Goal: Find specific page/section: Find specific page/section

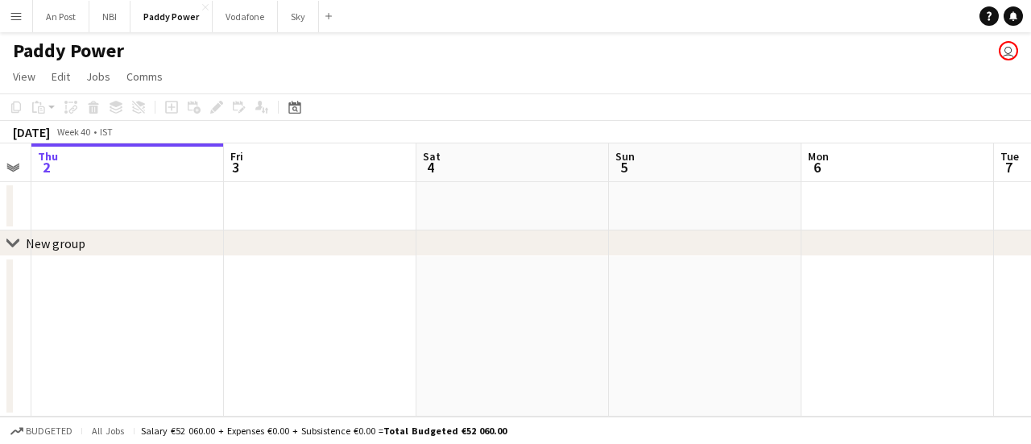
drag, startPoint x: 717, startPoint y: 285, endPoint x: 444, endPoint y: 291, distance: 272.2
click at [444, 291] on app-calendar-viewport "Mon 29 Tue 30 Wed 1 Thu 2 Fri 3 Sat 4 Sun 5 Mon 6 Tue 7 Wed 8 Thu 9" at bounding box center [515, 279] width 1031 height 273
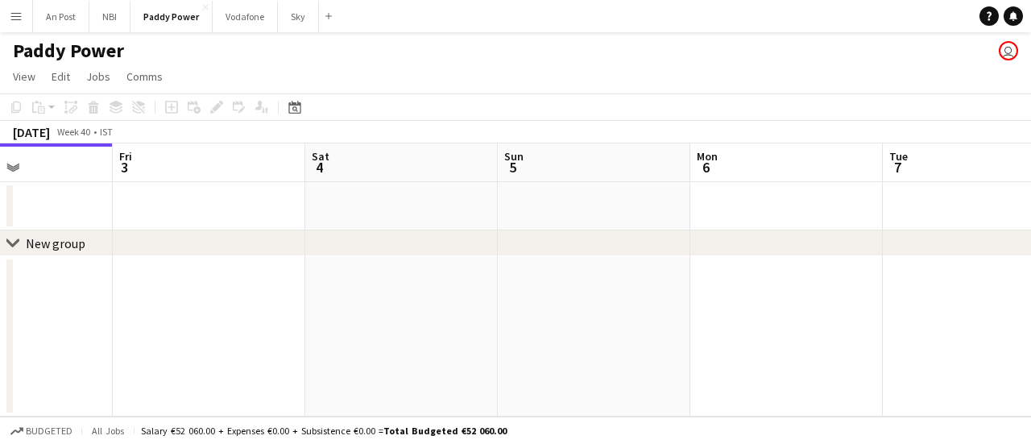
drag, startPoint x: 746, startPoint y: 282, endPoint x: 442, endPoint y: 300, distance: 304.1
click at [479, 296] on app-calendar-viewport "Mon 29 Tue 30 Wed 1 Thu 2 Fri 3 Sat 4 Sun 5 Mon 6 Tue 7 Wed 8 Thu 9" at bounding box center [515, 279] width 1031 height 273
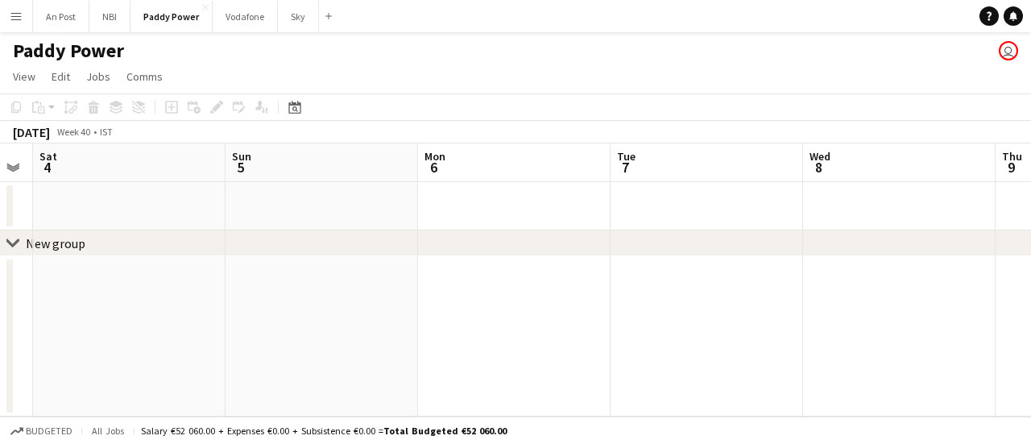
drag, startPoint x: 689, startPoint y: 307, endPoint x: 458, endPoint y: 315, distance: 231.2
click at [386, 317] on app-calendar-viewport "Wed 1 Thu 2 Fri 3 Sat 4 Sun 5 Mon 6 Tue 7 Wed 8 Thu 9 Fri 10 Sat 11" at bounding box center [515, 279] width 1031 height 273
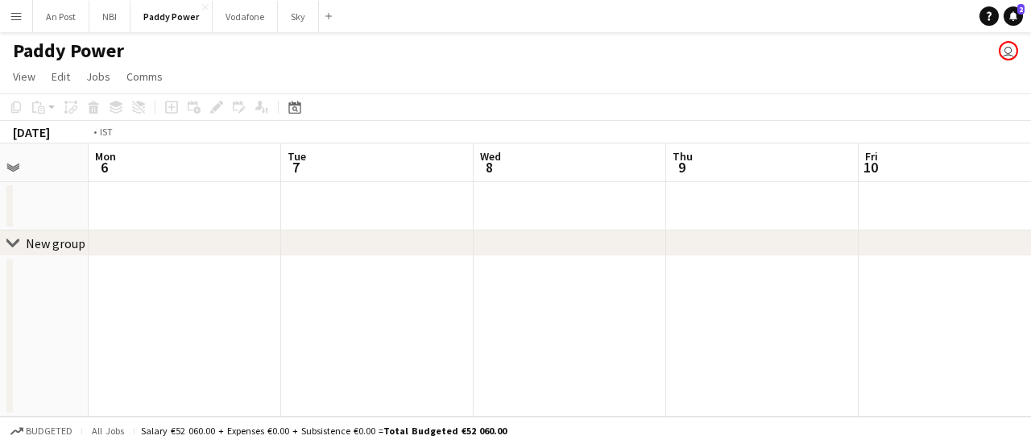
click at [368, 321] on app-calendar-viewport "Fri 3 Sat 4 Sun 5 Mon 6 Tue 7 Wed 8 Thu 9 Fri 10 Sat 11 Sun 12 Mon 13" at bounding box center [515, 279] width 1031 height 273
drag, startPoint x: 636, startPoint y: 286, endPoint x: 675, endPoint y: 270, distance: 41.9
click at [323, 300] on app-calendar-viewport "Sun 5 Mon 6 Tue 7 Wed 8 Thu 9 Fri 10 Sat 11 Sun 12 Mon 13 Tue 14 Wed 15" at bounding box center [515, 279] width 1031 height 273
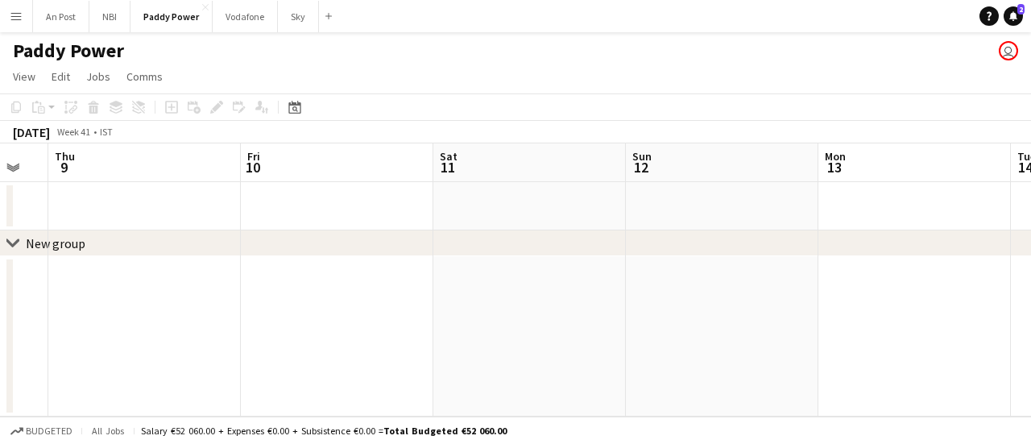
drag, startPoint x: 705, startPoint y: 267, endPoint x: 373, endPoint y: 290, distance: 333.4
click at [473, 284] on app-calendar-viewport "Sun 5 Mon 6 Tue 7 Wed 8 Thu 9 Fri 10 Sat 11 Sun 12 Mon 13 Tue 14 Wed 15" at bounding box center [515, 279] width 1031 height 273
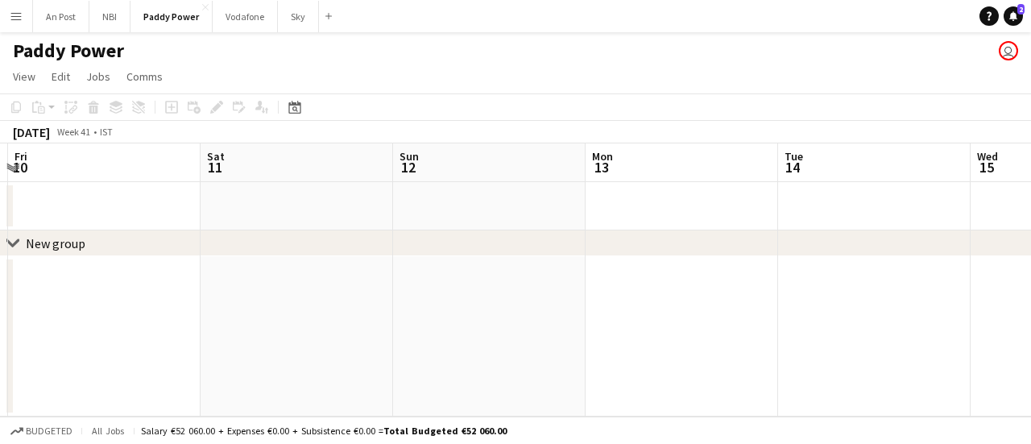
drag, startPoint x: 818, startPoint y: 267, endPoint x: 491, endPoint y: 287, distance: 327.5
click at [491, 287] on app-calendar-viewport "Tue 7 Wed 8 Thu 9 Fri 10 Sat 11 Sun 12 Mon 13 Tue 14 Wed 15 Thu 16 Fri 17" at bounding box center [515, 279] width 1031 height 273
drag, startPoint x: 809, startPoint y: 238, endPoint x: 763, endPoint y: 257, distance: 49.5
click at [517, 263] on div "chevron-right New group Thu 9 Fri 10 Sat 11 Sun 12 Mon 13 Tue 14 Wed 15 Thu 16 …" at bounding box center [515, 279] width 1031 height 273
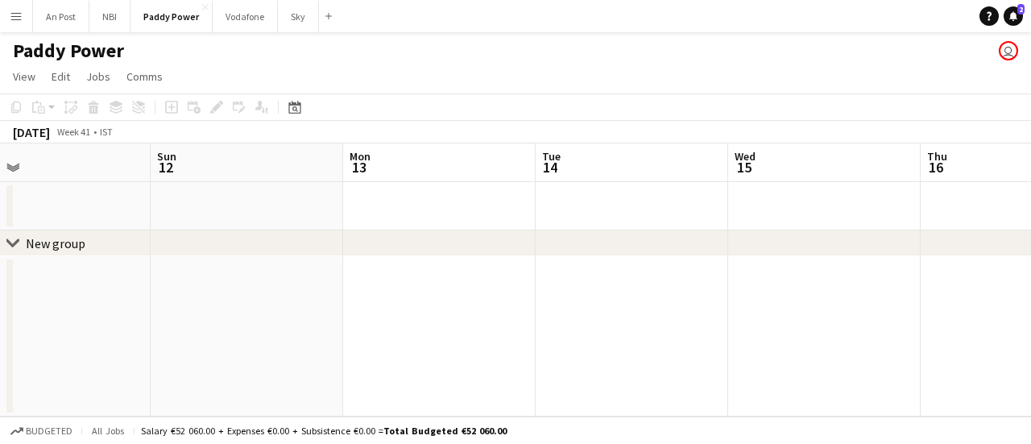
drag, startPoint x: 716, startPoint y: 263, endPoint x: 819, endPoint y: 269, distance: 103.2
click at [842, 262] on app-calendar-viewport "Thu 9 Fri 10 Sat 11 Sun 12 Mon 13 Tue 14 Wed 15 Thu 16 Fri 17 Sat 18 Sun 19" at bounding box center [515, 279] width 1031 height 273
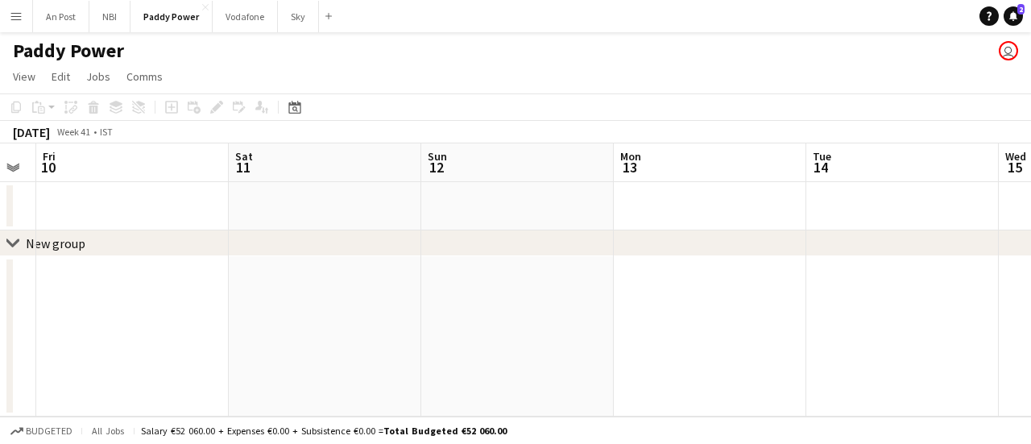
drag, startPoint x: 491, startPoint y: 300, endPoint x: 683, endPoint y: 292, distance: 191.8
click at [683, 292] on app-calendar-viewport "Wed 8 Thu 9 Fri 10 Sat 11 Sun 12 Mon 13 Tue 14 Wed 15 Thu 16 Fri 17 Sat 18" at bounding box center [515, 279] width 1031 height 273
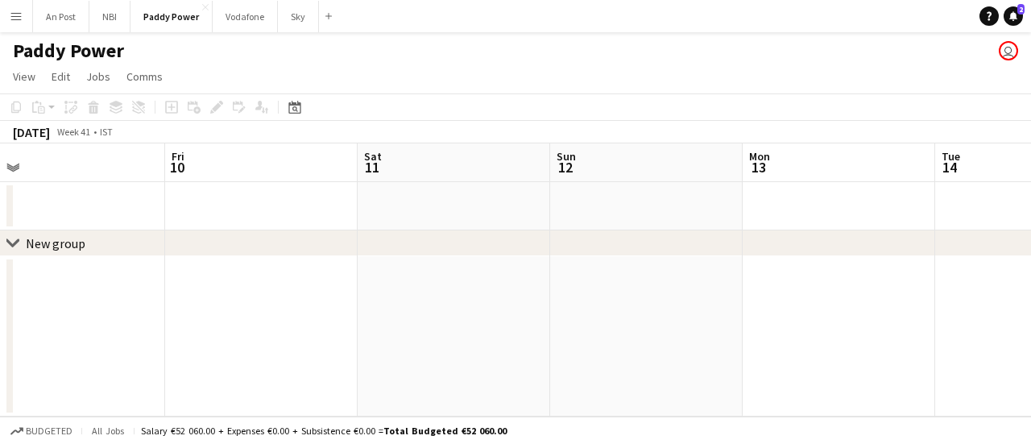
drag, startPoint x: 580, startPoint y: 304, endPoint x: 788, endPoint y: 314, distance: 208.8
click at [818, 312] on app-calendar-viewport "Tue 7 Wed 8 Thu 9 Fri 10 Sat 11 Sun 12 Mon 13 Tue 14 Wed 15 Thu 16 Fri 17" at bounding box center [515, 279] width 1031 height 273
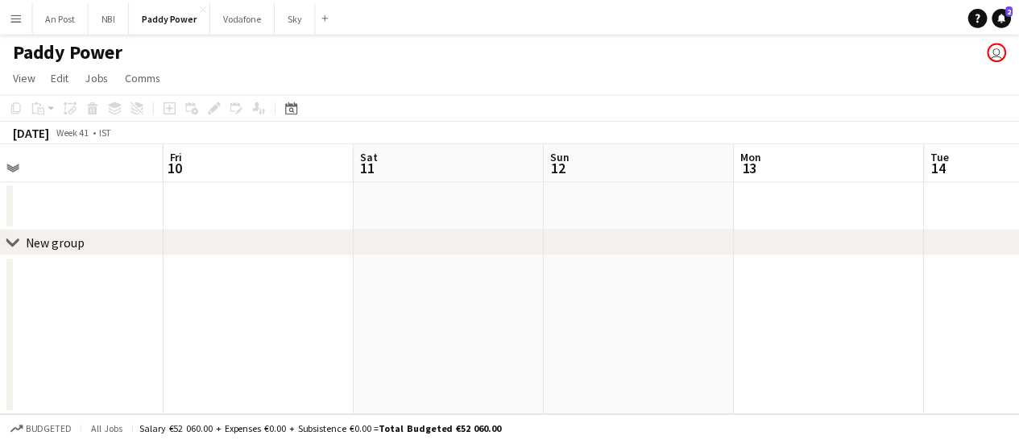
scroll to position [0, 411]
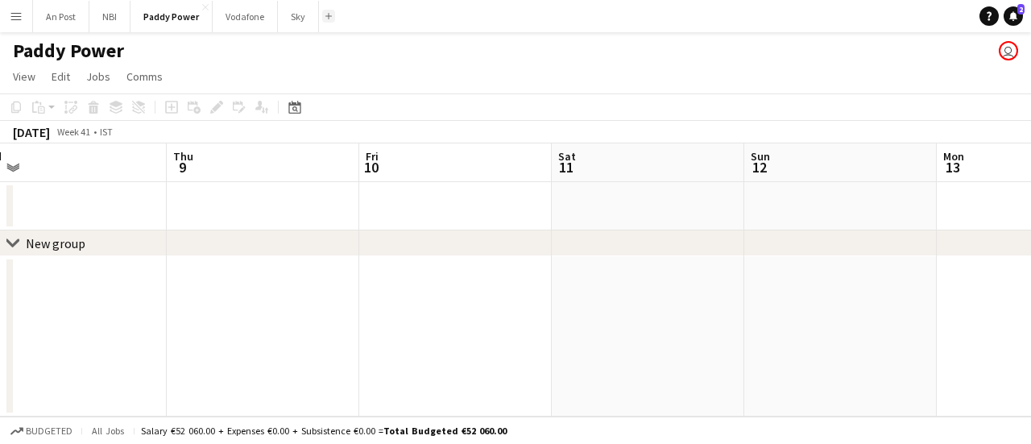
click at [329, 15] on app-icon "Add" at bounding box center [328, 16] width 6 height 6
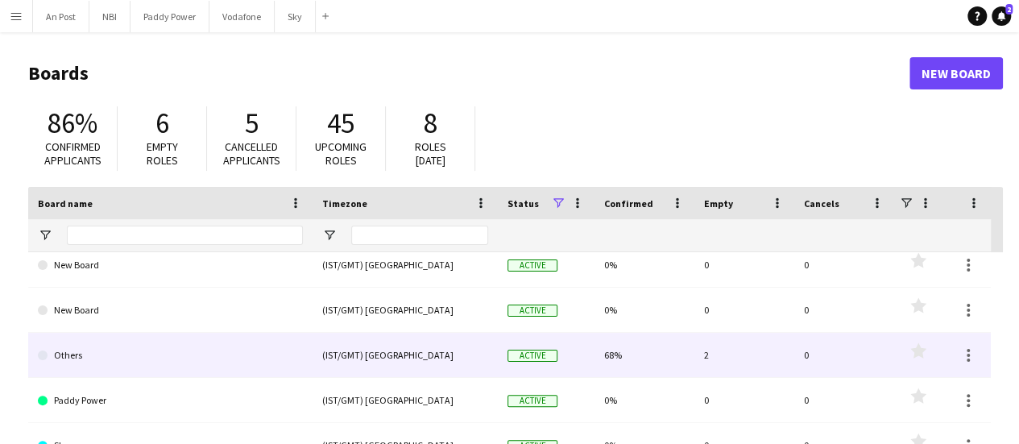
click at [138, 349] on link "Others" at bounding box center [170, 355] width 265 height 45
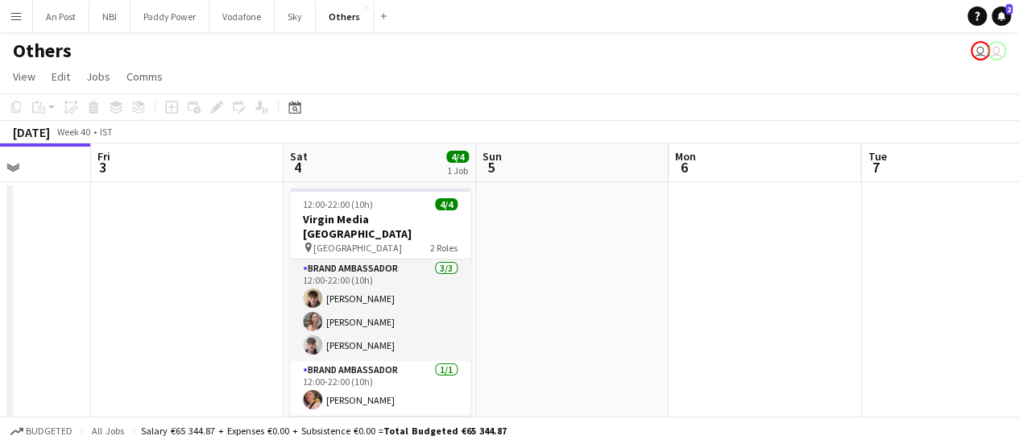
drag, startPoint x: 482, startPoint y: 251, endPoint x: 152, endPoint y: 267, distance: 330.5
click at [149, 267] on app-calendar-viewport "Mon 29 Tue 30 Wed 1 Thu 2 Fri 3 Sat 4 4/4 1 Job Sun 5 Mon 6 Tue 7 Wed 8 3/4 2 J…" at bounding box center [509, 402] width 1019 height 519
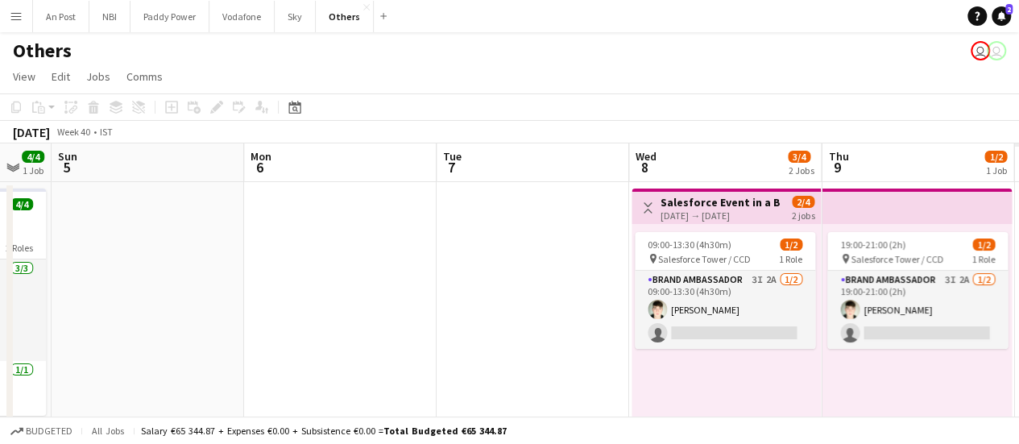
drag, startPoint x: 675, startPoint y: 266, endPoint x: 523, endPoint y: 272, distance: 152.3
click at [483, 275] on app-calendar-viewport "Wed 1 Thu 2 Fri 3 Sat 4 4/4 1 Job Sun 5 Mon 6 Tue 7 Wed 8 3/4 2 Jobs Thu 9 1/2 …" at bounding box center [509, 402] width 1019 height 519
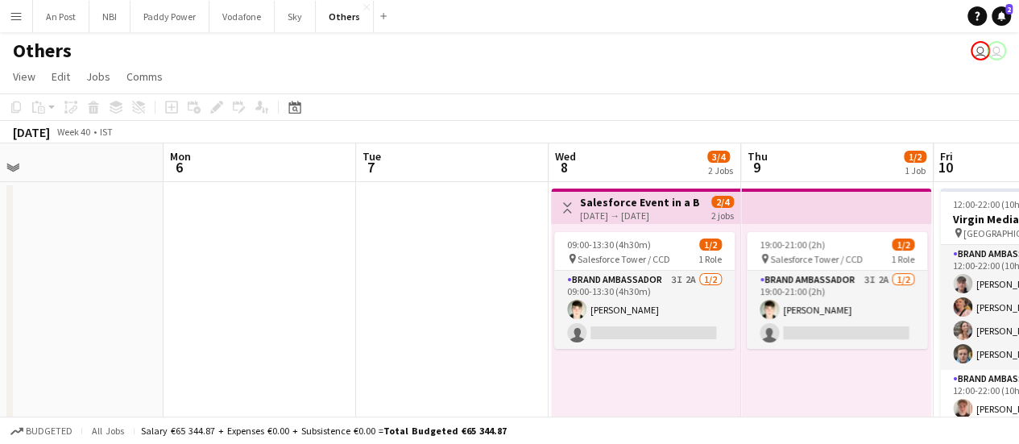
drag, startPoint x: 617, startPoint y: 284, endPoint x: 491, endPoint y: 288, distance: 125.7
click at [491, 288] on app-calendar-viewport "Fri 3 Sat 4 4/4 1 Job Sun 5 Mon 6 Tue 7 Wed 8 3/4 2 Jobs Thu 9 1/2 1 Job Fri 10…" at bounding box center [509, 402] width 1019 height 519
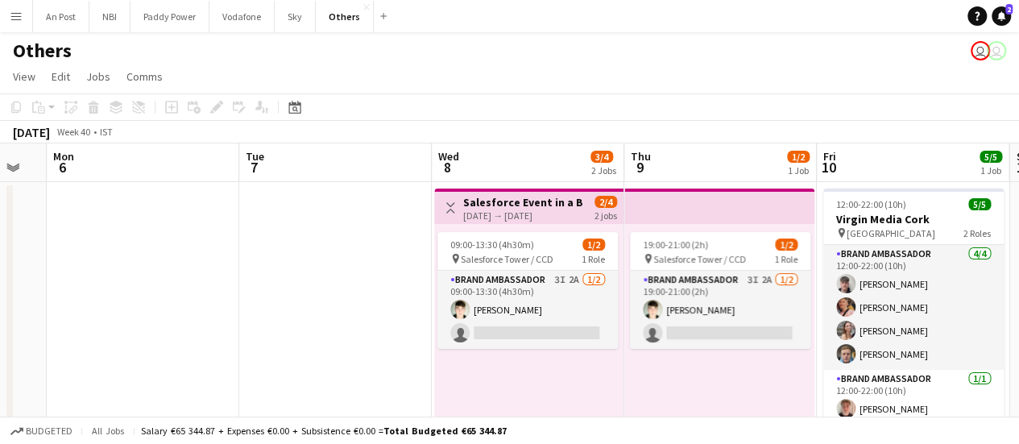
drag, startPoint x: 475, startPoint y: 289, endPoint x: 358, endPoint y: 289, distance: 116.7
click at [358, 289] on app-calendar-viewport "Fri 3 Sat 4 4/4 1 Job Sun 5 Mon 6 Tue 7 Wed 8 3/4 2 Jobs Thu 9 1/2 1 Job Fri 10…" at bounding box center [509, 402] width 1019 height 519
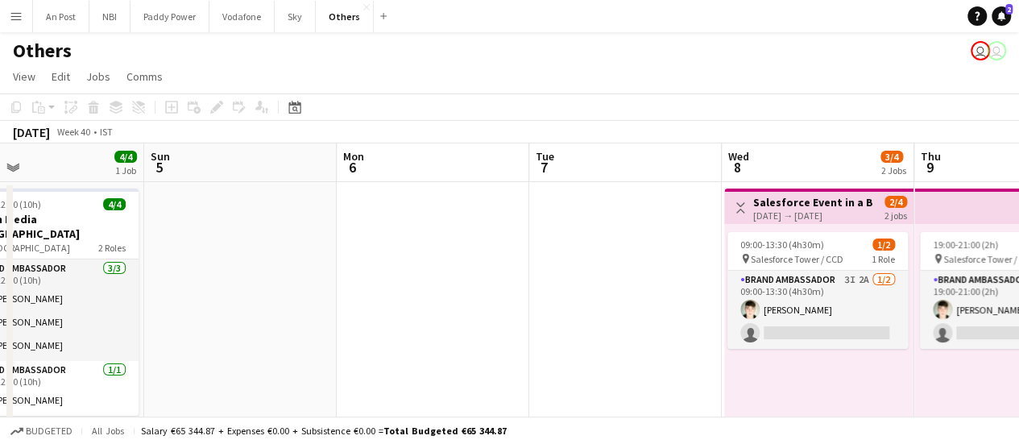
drag, startPoint x: 279, startPoint y: 265, endPoint x: 626, endPoint y: 272, distance: 347.9
click at [626, 272] on app-calendar-viewport "Thu 2 Fri 3 Sat 4 4/4 1 Job Sun 5 Mon 6 Tue 7 Wed 8 3/4 2 Jobs Thu 9 1/2 1 Job …" at bounding box center [509, 402] width 1019 height 519
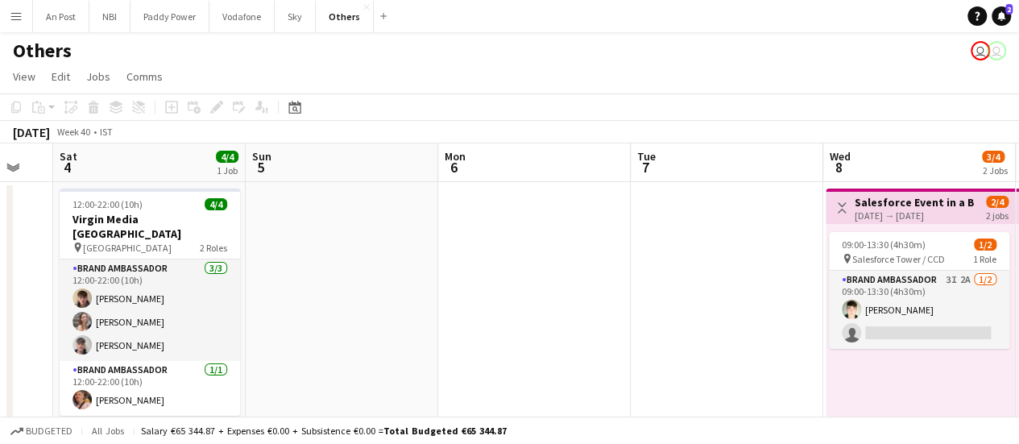
drag, startPoint x: 370, startPoint y: 272, endPoint x: 623, endPoint y: 268, distance: 252.9
click at [624, 268] on app-calendar-viewport "Thu 2 Fri 3 Sat 4 4/4 1 Job Sun 5 Mon 6 Tue 7 Wed 8 3/4 2 Jobs Thu 9 1/2 1 Job …" at bounding box center [509, 402] width 1019 height 519
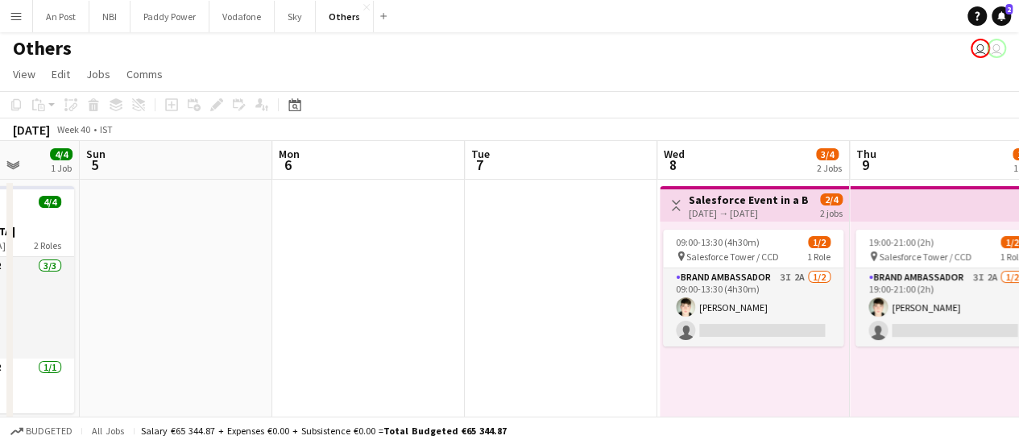
drag, startPoint x: 515, startPoint y: 299, endPoint x: 353, endPoint y: 302, distance: 162.7
click at [353, 302] on app-calendar-viewport "Thu 2 Fri 3 Sat 4 4/4 1 Job Sun 5 Mon 6 Tue 7 Wed 8 3/4 2 Jobs Thu 9 1/2 1 Job …" at bounding box center [509, 400] width 1019 height 519
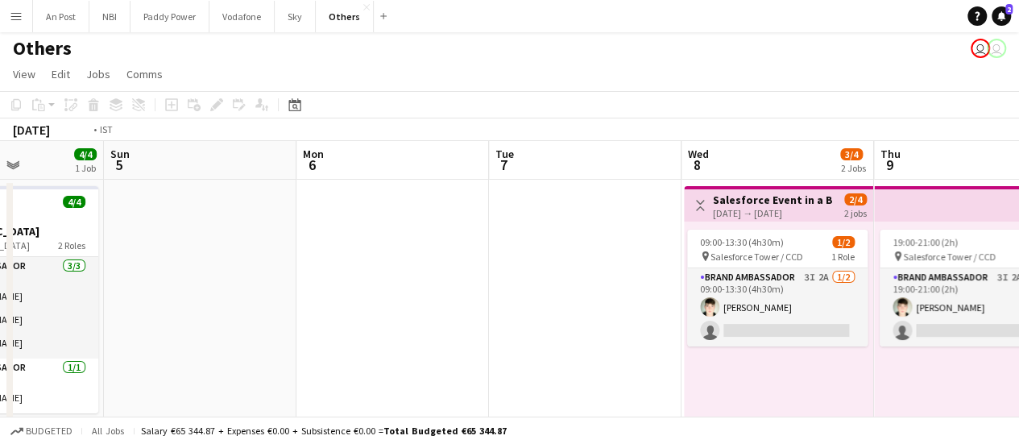
drag, startPoint x: 533, startPoint y: 278, endPoint x: 172, endPoint y: 289, distance: 360.9
click at [172, 289] on app-calendar-viewport "Thu 2 Fri 3 Sat 4 4/4 1 Job Sun 5 Mon 6 Tue 7 Wed 8 3/4 2 Jobs Thu 9 1/2 1 Job …" at bounding box center [509, 400] width 1019 height 519
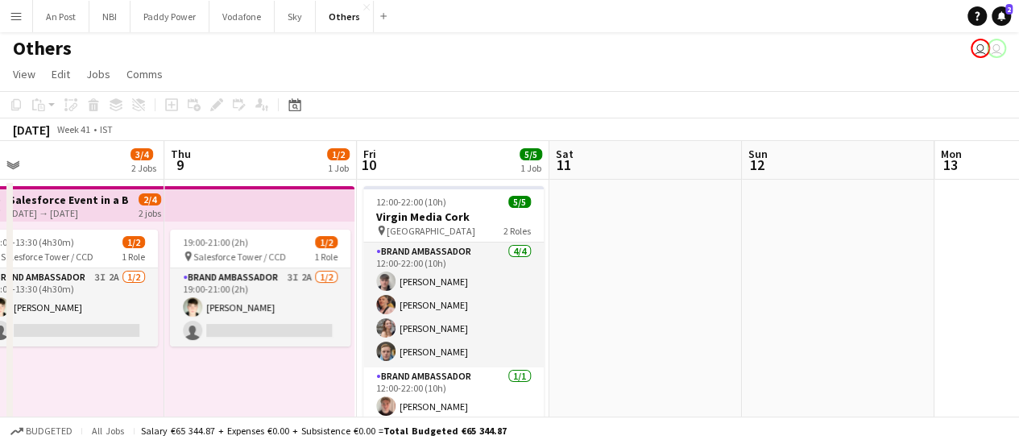
drag, startPoint x: 974, startPoint y: 252, endPoint x: 650, endPoint y: 291, distance: 326.8
click at [650, 291] on app-calendar-viewport "Mon 6 Tue 7 Wed 8 3/4 2 Jobs Thu 9 1/2 1 Job Fri 10 5/5 1 Job Sat 11 Sun 12 Mon…" at bounding box center [509, 400] width 1019 height 519
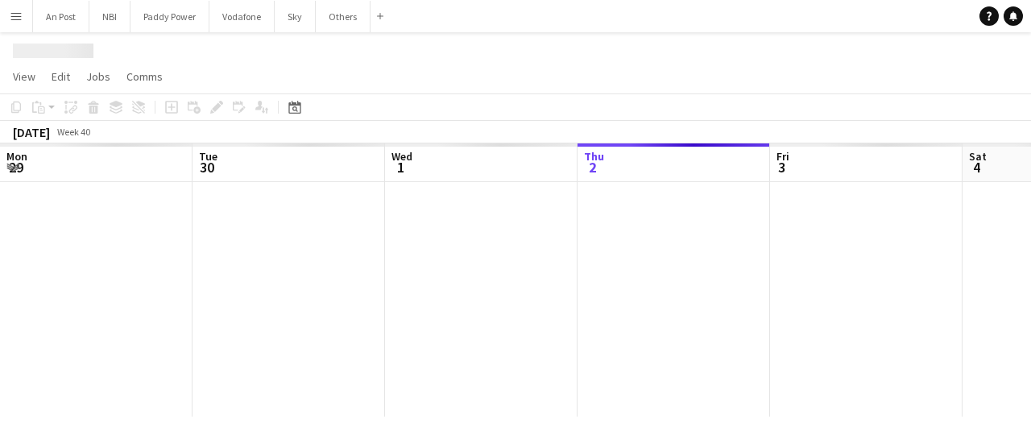
scroll to position [0, 385]
